Goal: Task Accomplishment & Management: Use online tool/utility

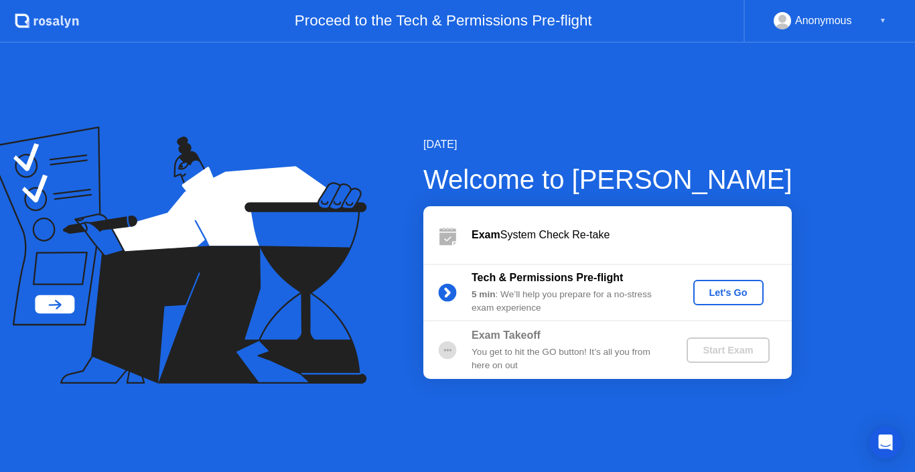
click at [726, 294] on div "Let's Go" at bounding box center [729, 292] width 60 height 11
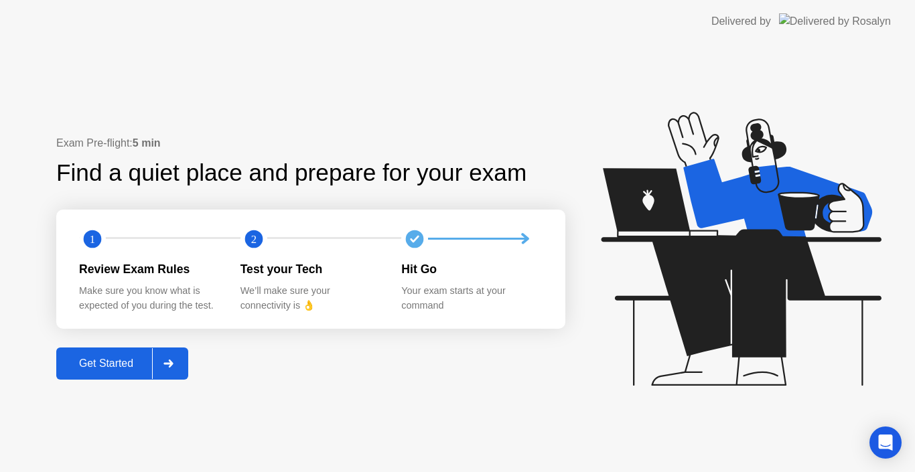
click at [115, 369] on div "Get Started" at bounding box center [106, 364] width 92 height 12
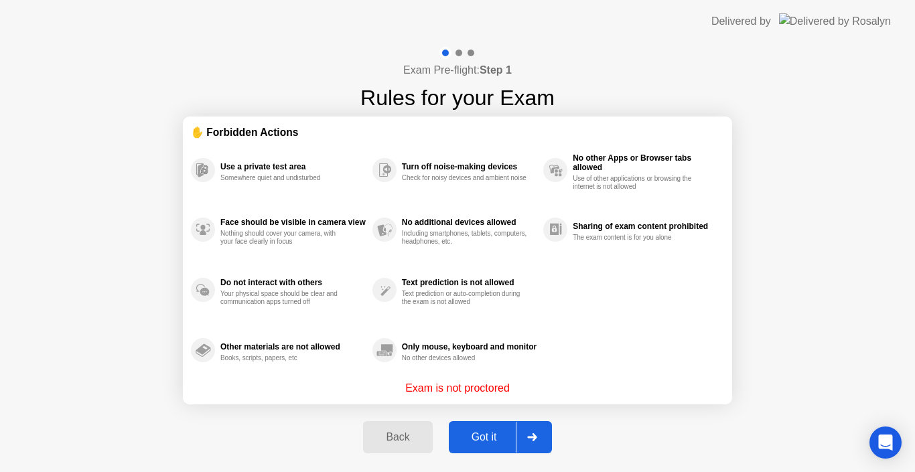
click at [484, 432] on div "Got it" at bounding box center [484, 438] width 63 height 12
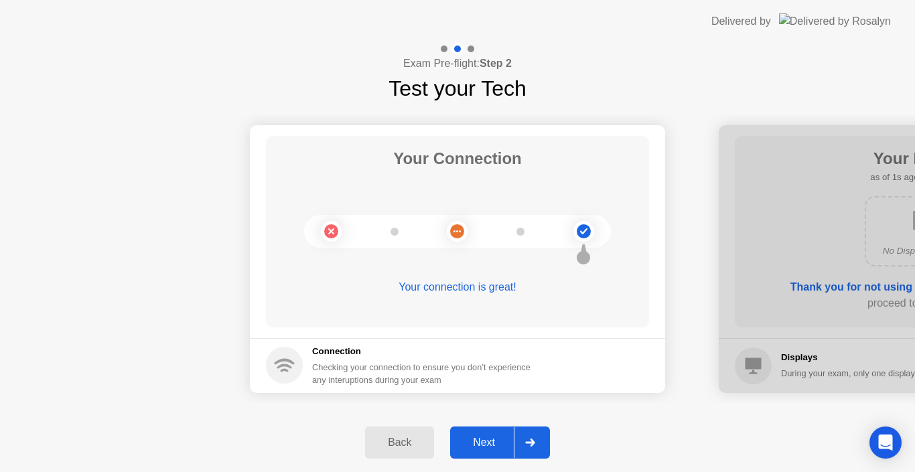
click at [485, 439] on div "Next" at bounding box center [484, 443] width 60 height 12
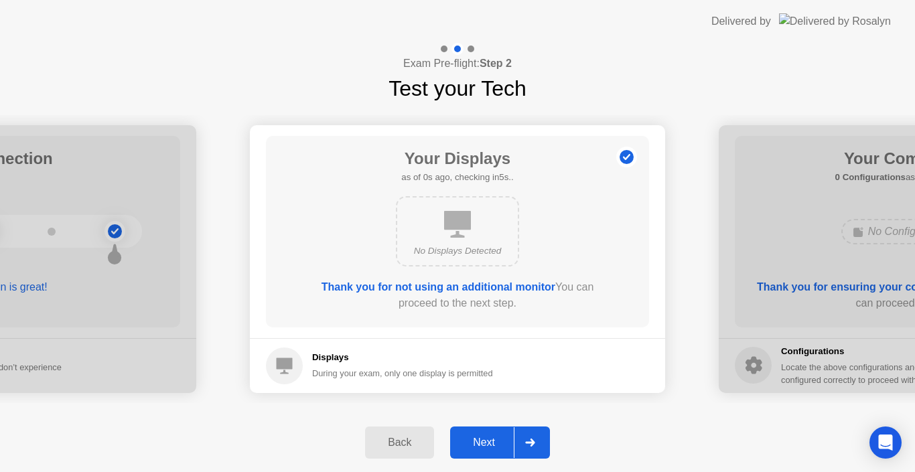
click at [485, 439] on div "Next" at bounding box center [484, 443] width 60 height 12
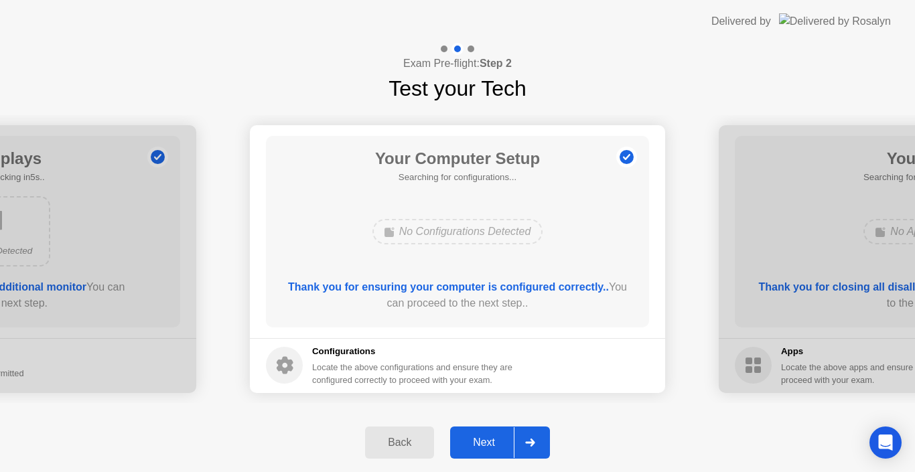
click at [485, 439] on div "Next" at bounding box center [484, 443] width 60 height 12
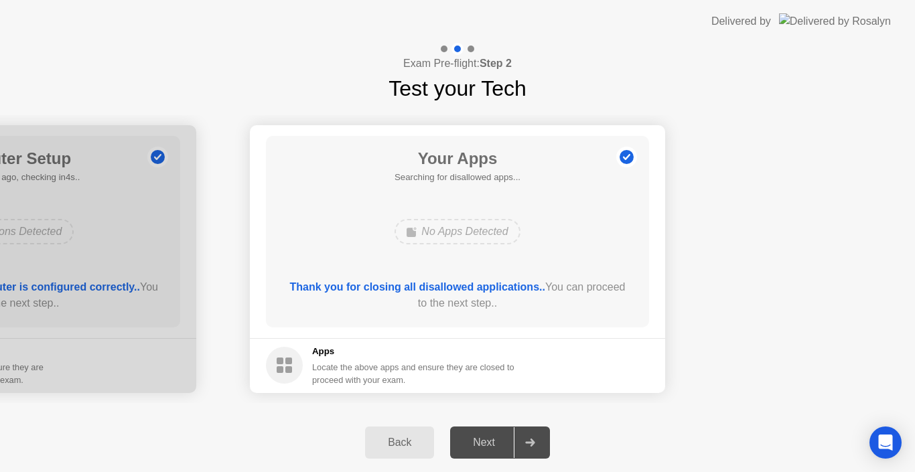
click at [485, 439] on div "Next" at bounding box center [484, 443] width 60 height 12
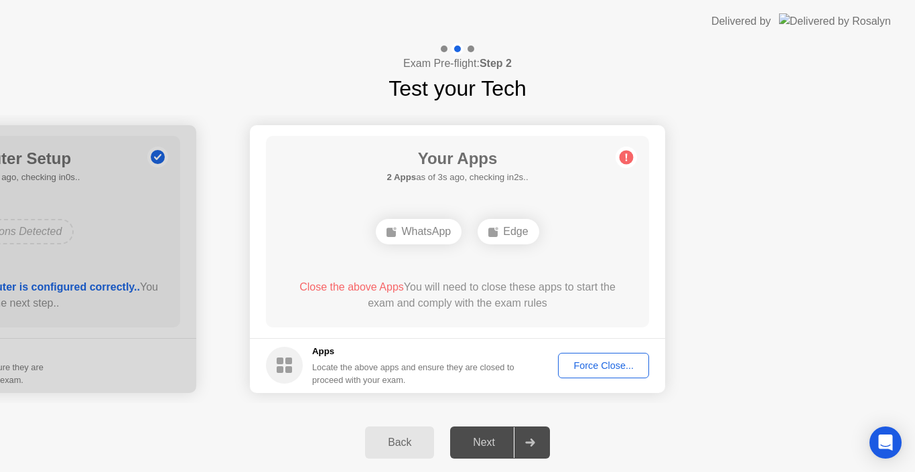
click at [624, 362] on div "Force Close..." at bounding box center [604, 365] width 82 height 11
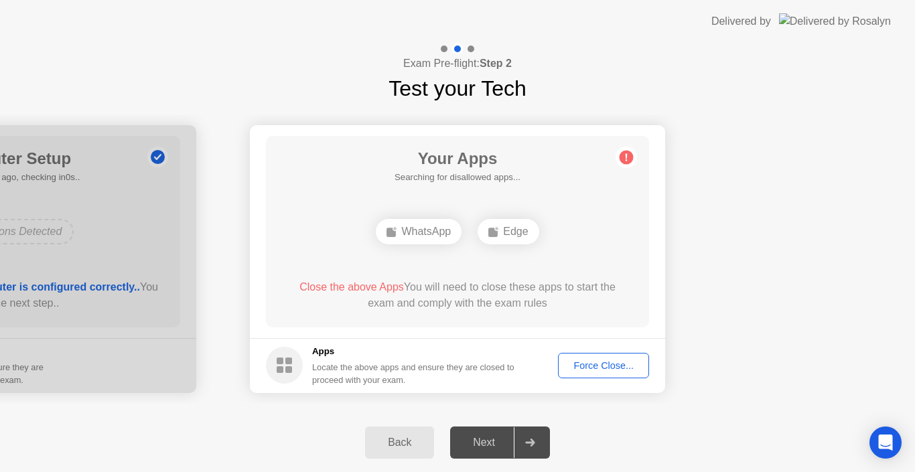
click at [594, 367] on div "Force Close..." at bounding box center [604, 365] width 82 height 11
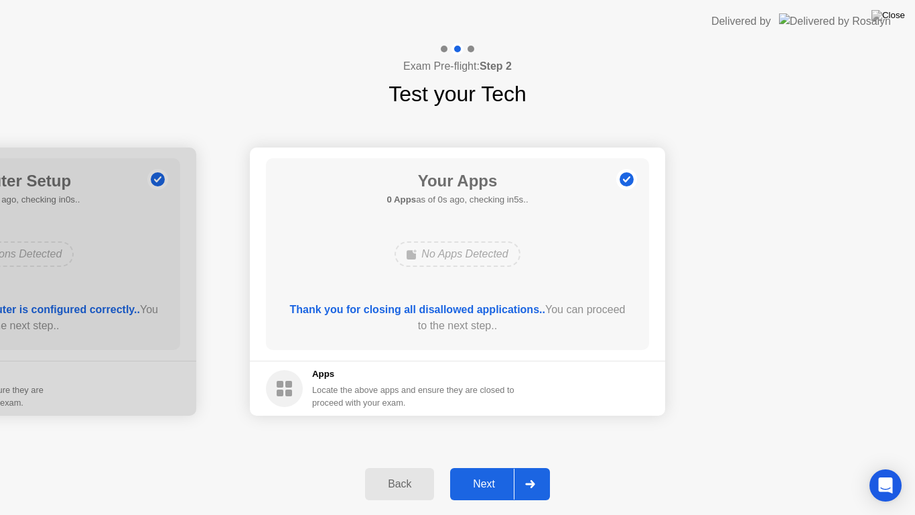
click at [505, 328] on div "Thank you for closing all disallowed applications.. You can proceed to the next…" at bounding box center [457, 318] width 345 height 32
click at [497, 472] on div "Next" at bounding box center [484, 484] width 60 height 12
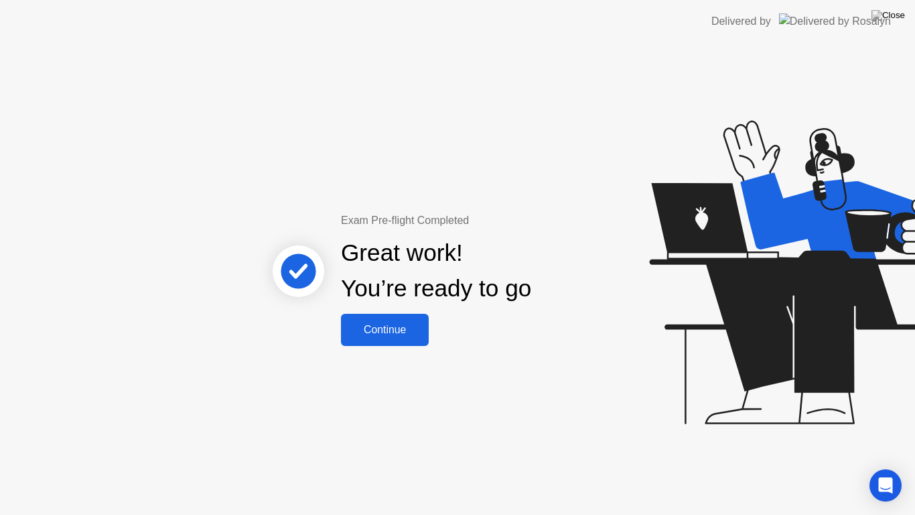
click at [397, 332] on div "Continue" at bounding box center [385, 330] width 80 height 12
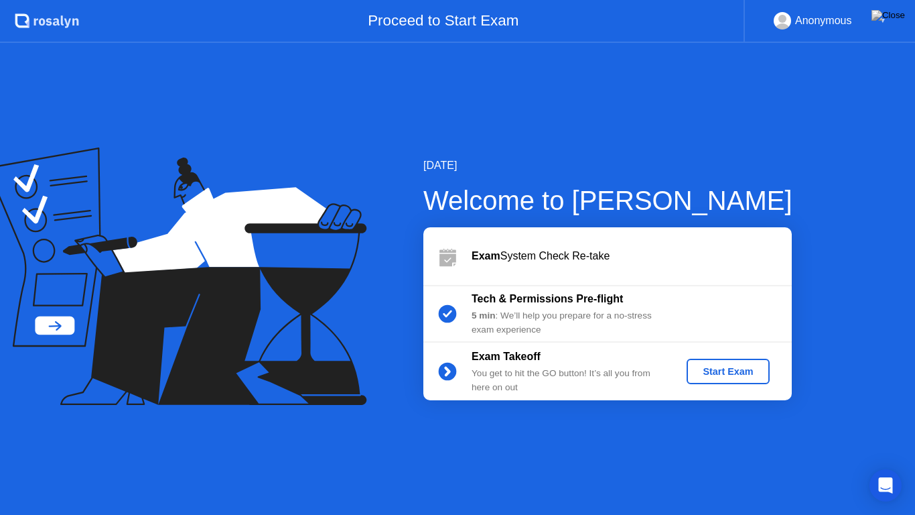
click at [753, 371] on div "Start Exam" at bounding box center [728, 371] width 72 height 11
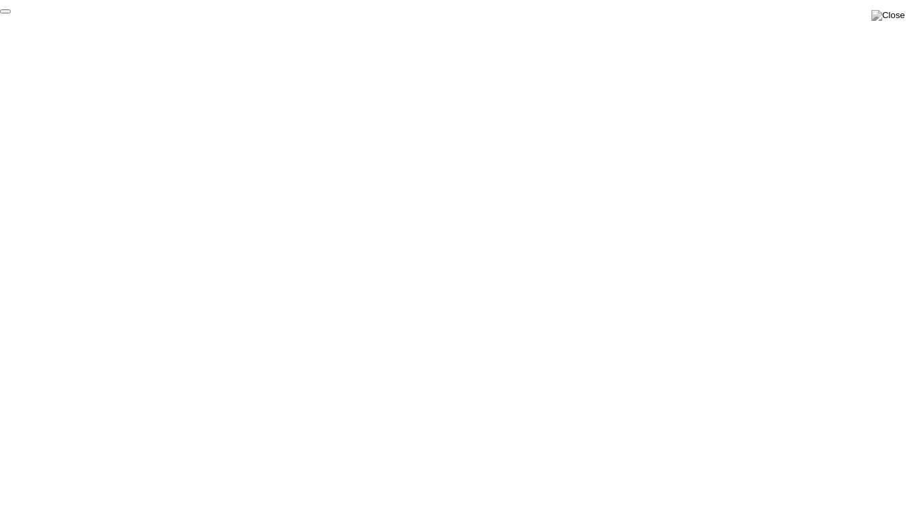
click div "End Proctoring Session"
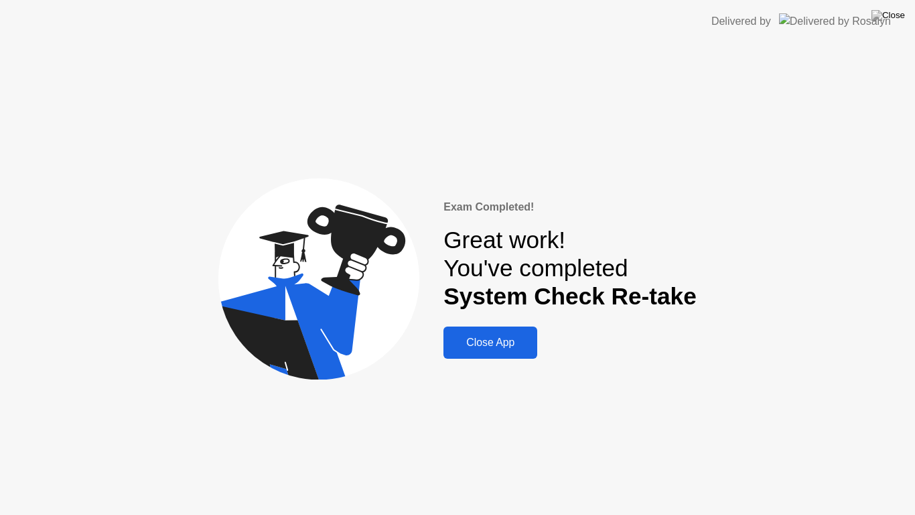
click at [511, 345] on div "Close App" at bounding box center [491, 342] width 86 height 12
